Goal: Transaction & Acquisition: Subscribe to service/newsletter

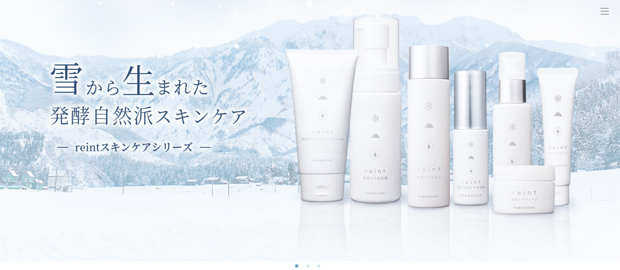
scroll to position [98, 0]
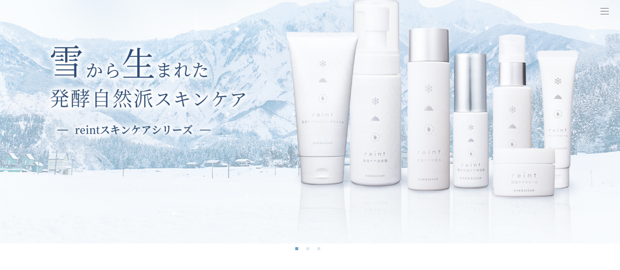
click at [604, 11] on span at bounding box center [605, 11] width 8 height 0
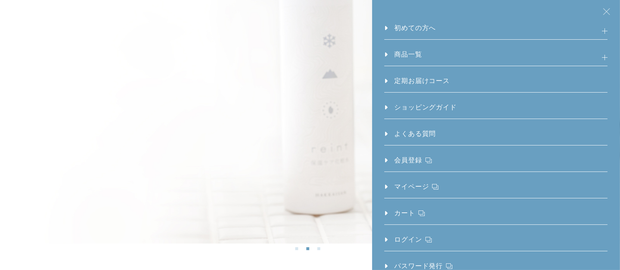
scroll to position [0, 0]
click at [414, 78] on link "定期お届けコース" at bounding box center [416, 84] width 65 height 16
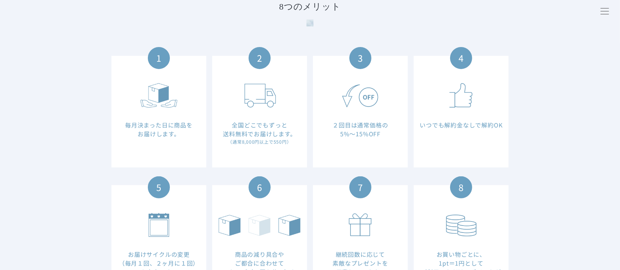
scroll to position [245, 0]
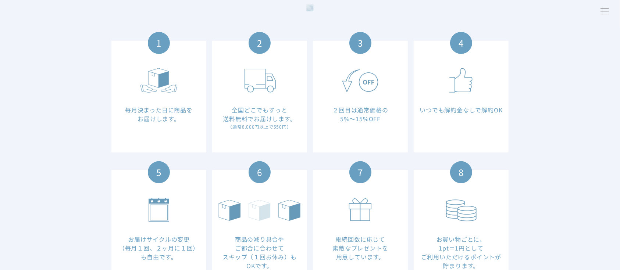
click at [364, 41] on div "3" at bounding box center [360, 43] width 22 height 22
click at [368, 128] on dl "3 ２回目は通常価格の 5%〜15%OFF" at bounding box center [360, 97] width 95 height 112
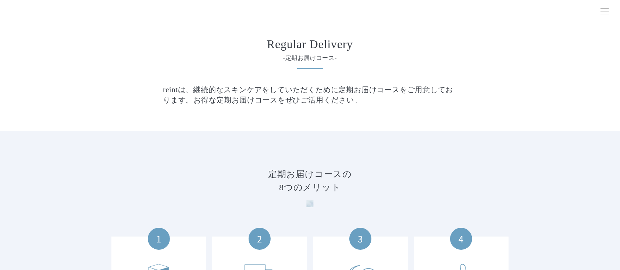
scroll to position [0, 0]
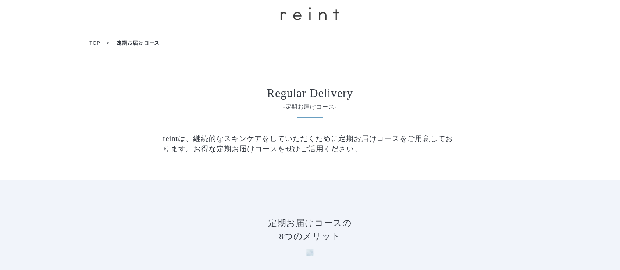
click at [96, 39] on span "TOP" at bounding box center [94, 42] width 11 height 7
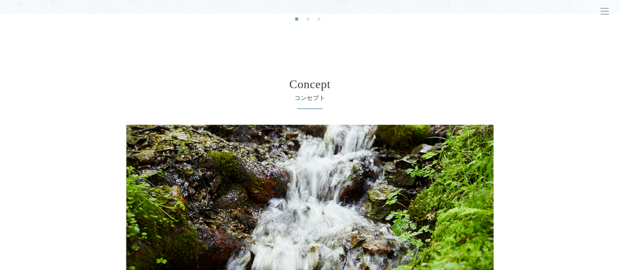
scroll to position [343, 0]
